Goal: Task Accomplishment & Management: Use online tool/utility

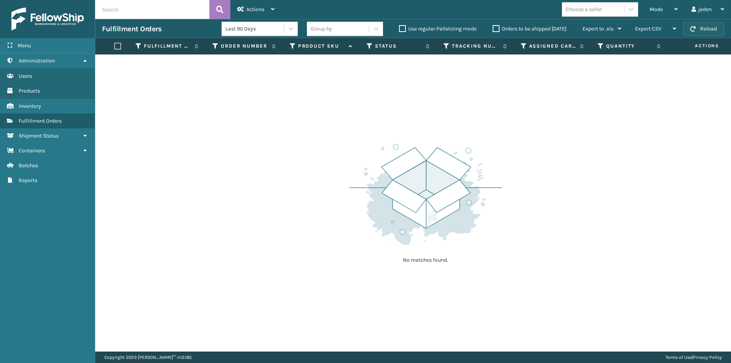
click at [690, 30] on button "Reload" at bounding box center [703, 29] width 41 height 14
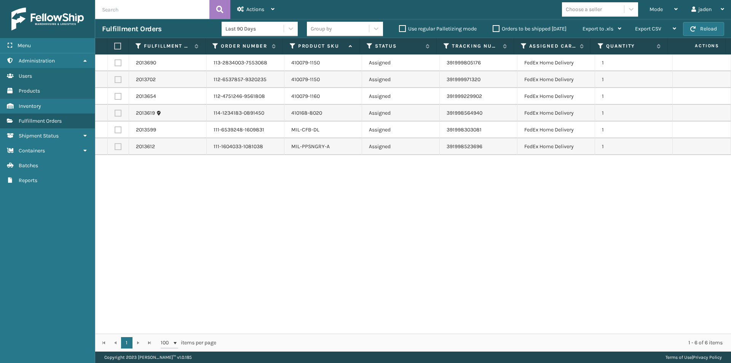
click at [497, 29] on label "Orders to be shipped [DATE]" at bounding box center [530, 29] width 74 height 6
click at [493, 29] on input "Orders to be shipped [DATE]" at bounding box center [493, 26] width 0 height 5
drag, startPoint x: 455, startPoint y: 234, endPoint x: 263, endPoint y: 249, distance: 193.3
click at [263, 249] on div "2013690 113-2834003-7553068 410079-1150 Assigned 391999805176 FedEx Home Delive…" at bounding box center [413, 193] width 636 height 279
drag, startPoint x: 551, startPoint y: 232, endPoint x: 542, endPoint y: 234, distance: 10.2
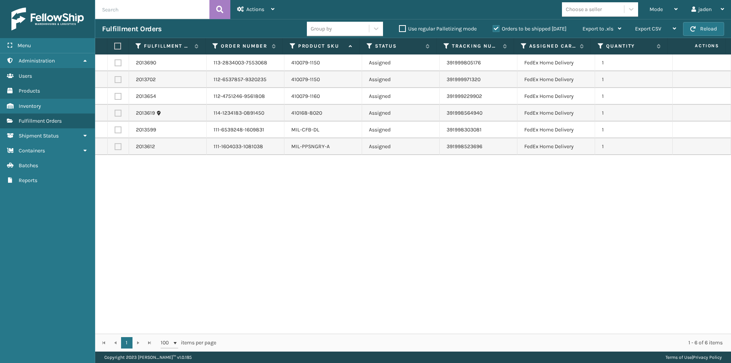
drag, startPoint x: 542, startPoint y: 234, endPoint x: 288, endPoint y: 246, distance: 254.3
click at [288, 246] on div "2013690 113-2834003-7553068 410079-1150 Assigned 391999805176 FedEx Home Delive…" at bounding box center [413, 193] width 636 height 279
click at [493, 28] on label "Orders to be shipped [DATE]" at bounding box center [530, 29] width 74 height 6
click at [493, 28] on input "Orders to be shipped [DATE]" at bounding box center [493, 26] width 0 height 5
click at [674, 11] on icon at bounding box center [675, 8] width 3 height 5
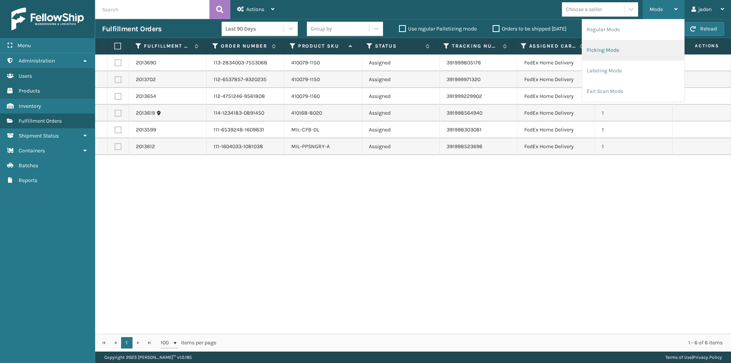
click at [639, 45] on li "Picking Mode" at bounding box center [633, 50] width 102 height 21
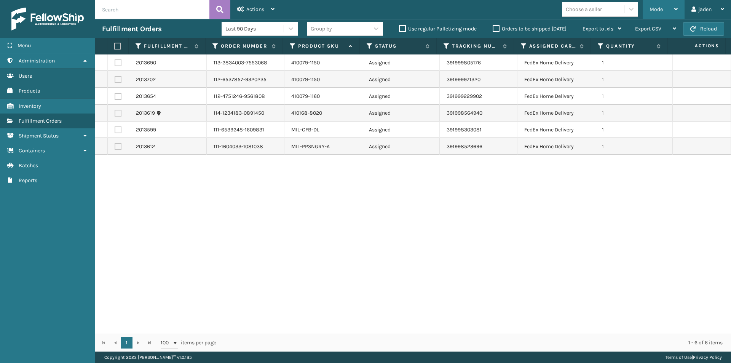
click at [671, 11] on div "Mode" at bounding box center [664, 9] width 28 height 19
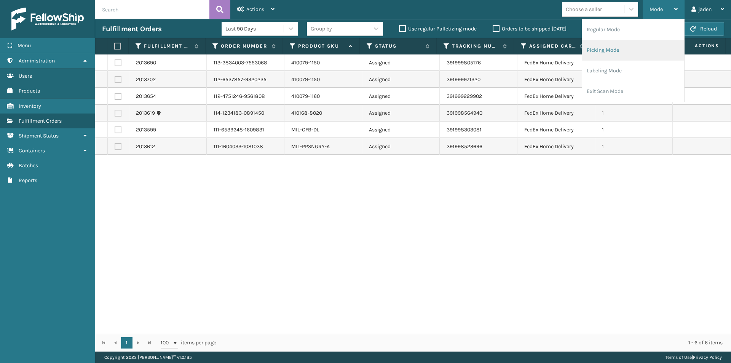
click at [635, 46] on li "Picking Mode" at bounding box center [633, 50] width 102 height 21
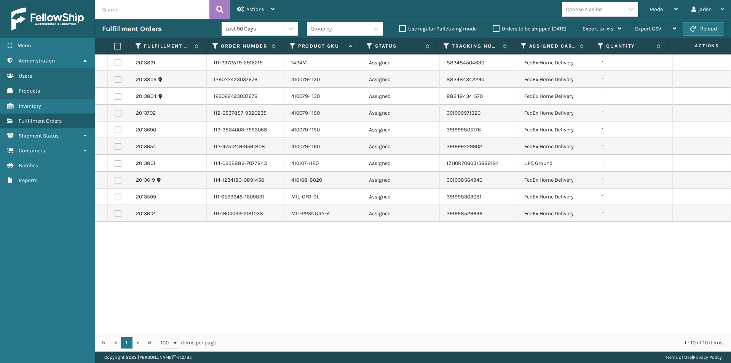
click at [697, 27] on button "Reload" at bounding box center [703, 29] width 41 height 14
click at [495, 29] on label "Orders to be shipped [DATE]" at bounding box center [530, 29] width 74 height 6
click at [493, 29] on input "Orders to be shipped [DATE]" at bounding box center [493, 26] width 0 height 5
click at [495, 29] on label "Orders to be shipped [DATE]" at bounding box center [530, 29] width 74 height 6
click at [493, 29] on input "Orders to be shipped [DATE]" at bounding box center [493, 26] width 0 height 5
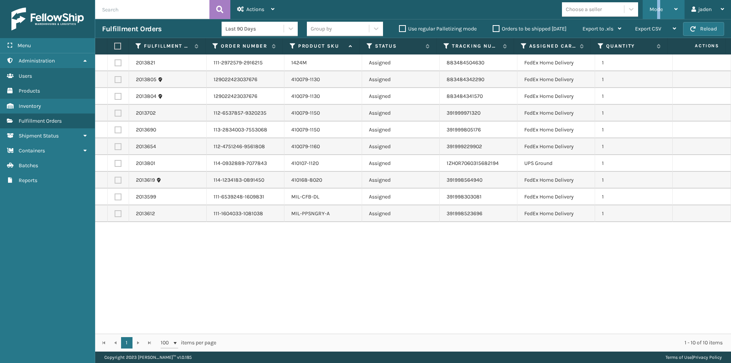
drag, startPoint x: 658, startPoint y: 10, endPoint x: 649, endPoint y: 11, distance: 8.8
click at [658, 9] on span "Mode" at bounding box center [656, 9] width 13 height 6
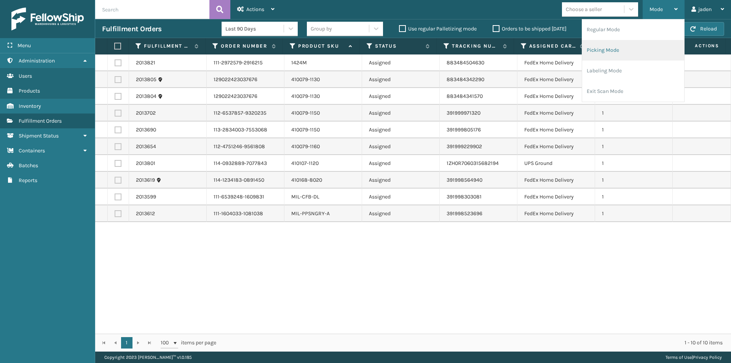
click at [615, 47] on li "Picking Mode" at bounding box center [633, 50] width 102 height 21
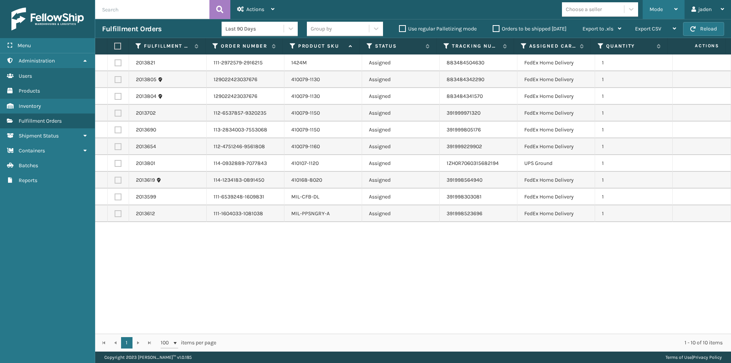
click at [676, 9] on icon at bounding box center [675, 8] width 3 height 5
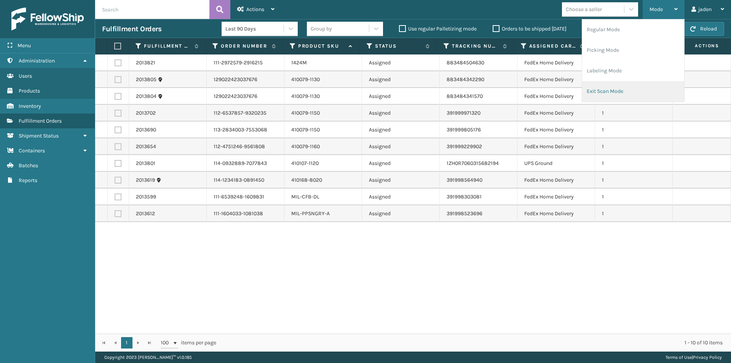
click at [629, 86] on li "Exit Scan Mode" at bounding box center [633, 91] width 102 height 21
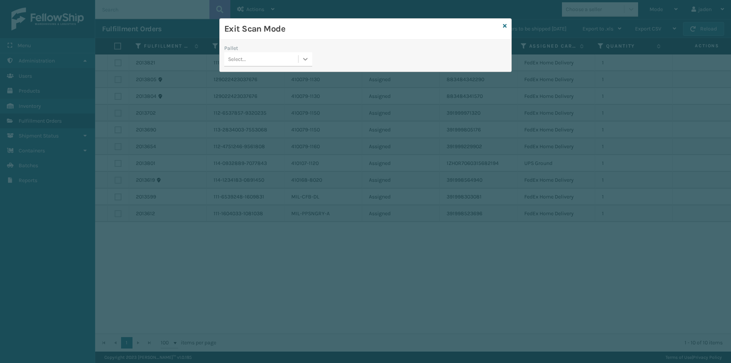
click at [305, 64] on div at bounding box center [306, 59] width 14 height 14
click at [249, 76] on div "No options" at bounding box center [268, 78] width 88 height 14
click at [504, 29] on link at bounding box center [505, 26] width 4 height 8
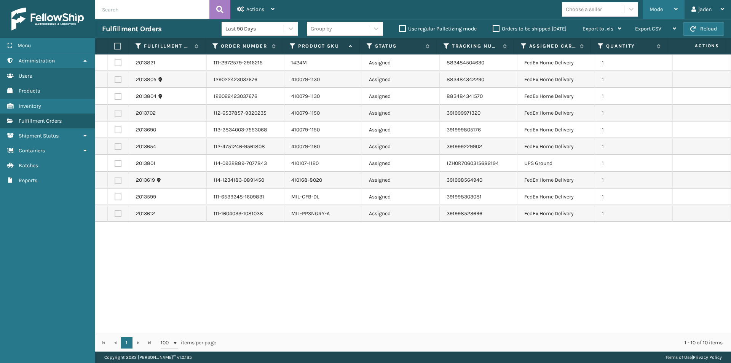
click at [670, 11] on div "Mode" at bounding box center [664, 9] width 28 height 19
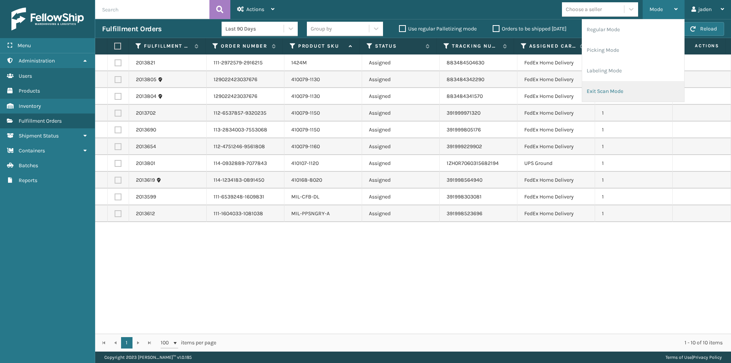
click at [609, 90] on li "Exit Scan Mode" at bounding box center [633, 91] width 102 height 21
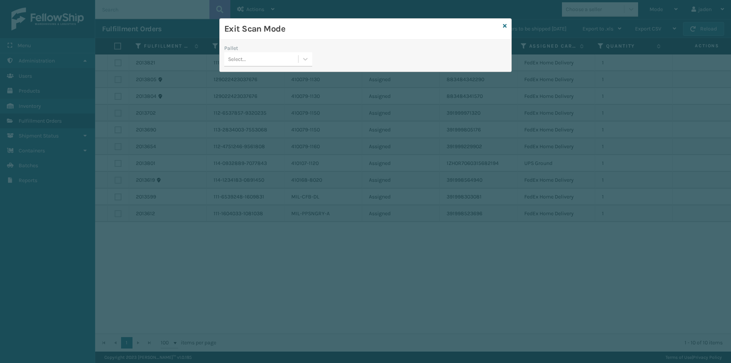
click at [304, 59] on icon at bounding box center [306, 59] width 5 height 3
drag, startPoint x: 256, startPoint y: 80, endPoint x: 334, endPoint y: 59, distance: 80.4
click at [270, 78] on div "No options" at bounding box center [268, 78] width 88 height 14
click at [505, 25] on icon at bounding box center [505, 25] width 4 height 5
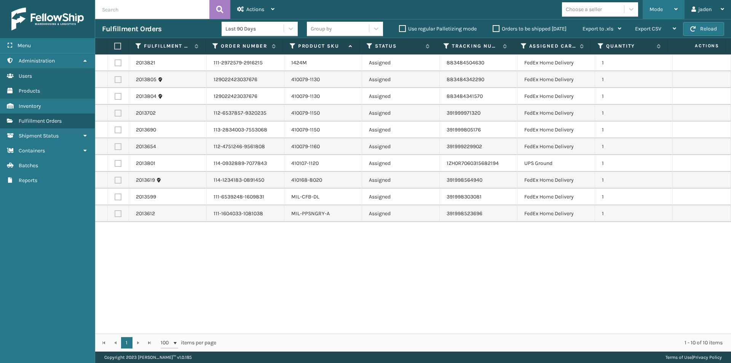
click at [665, 10] on div "Mode" at bounding box center [664, 9] width 28 height 19
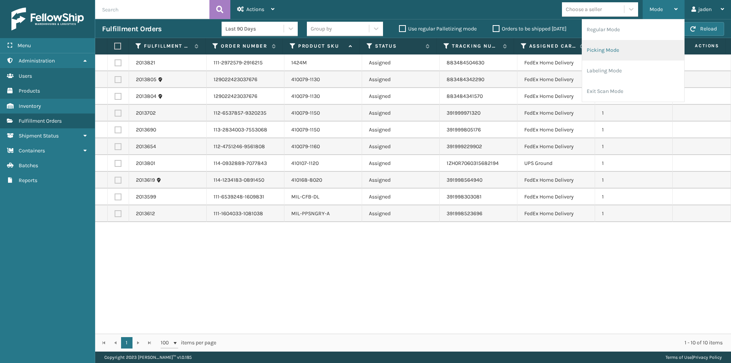
click at [618, 56] on li "Picking Mode" at bounding box center [633, 50] width 102 height 21
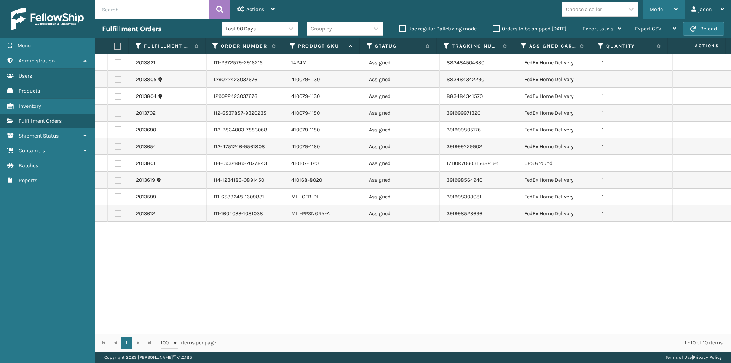
click at [653, 13] on div "Mode" at bounding box center [664, 9] width 28 height 19
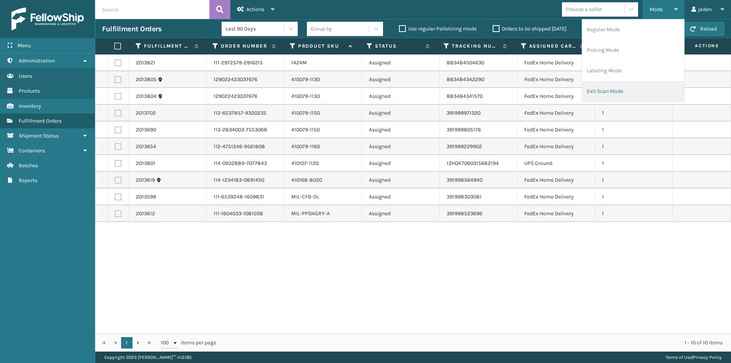
click at [604, 85] on li "Exit Scan Mode" at bounding box center [633, 91] width 102 height 21
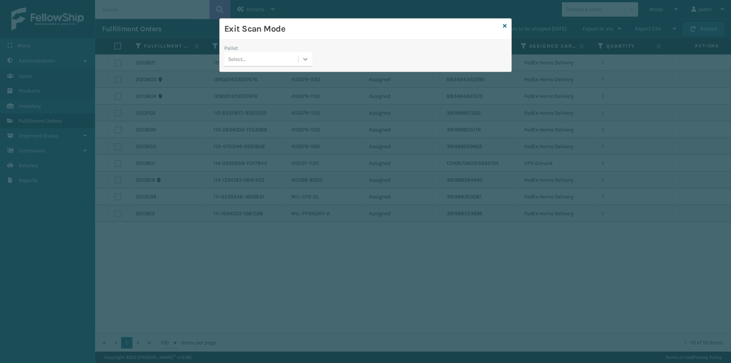
click at [307, 66] on div at bounding box center [306, 59] width 14 height 14
click at [504, 27] on icon at bounding box center [505, 25] width 4 height 5
